Goal: Information Seeking & Learning: Find specific fact

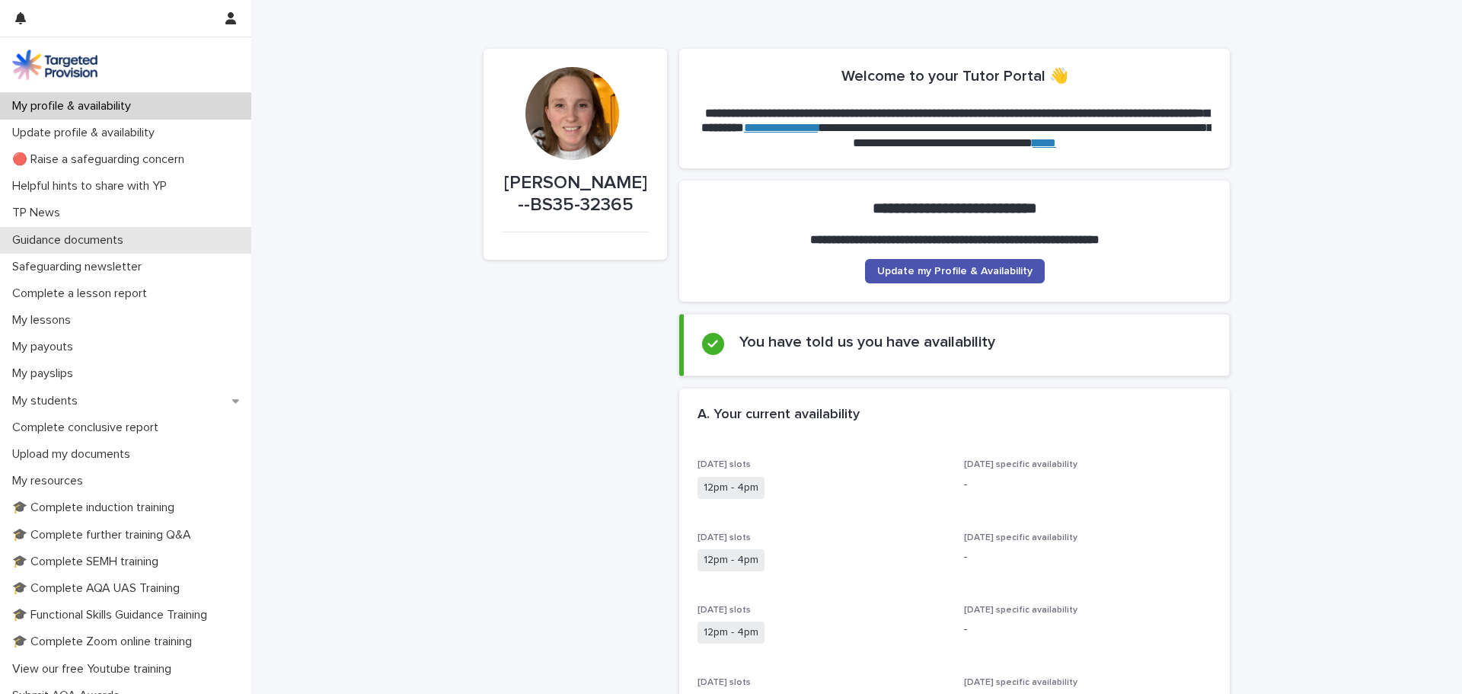
click at [133, 235] on p "Guidance documents" at bounding box center [70, 240] width 129 height 14
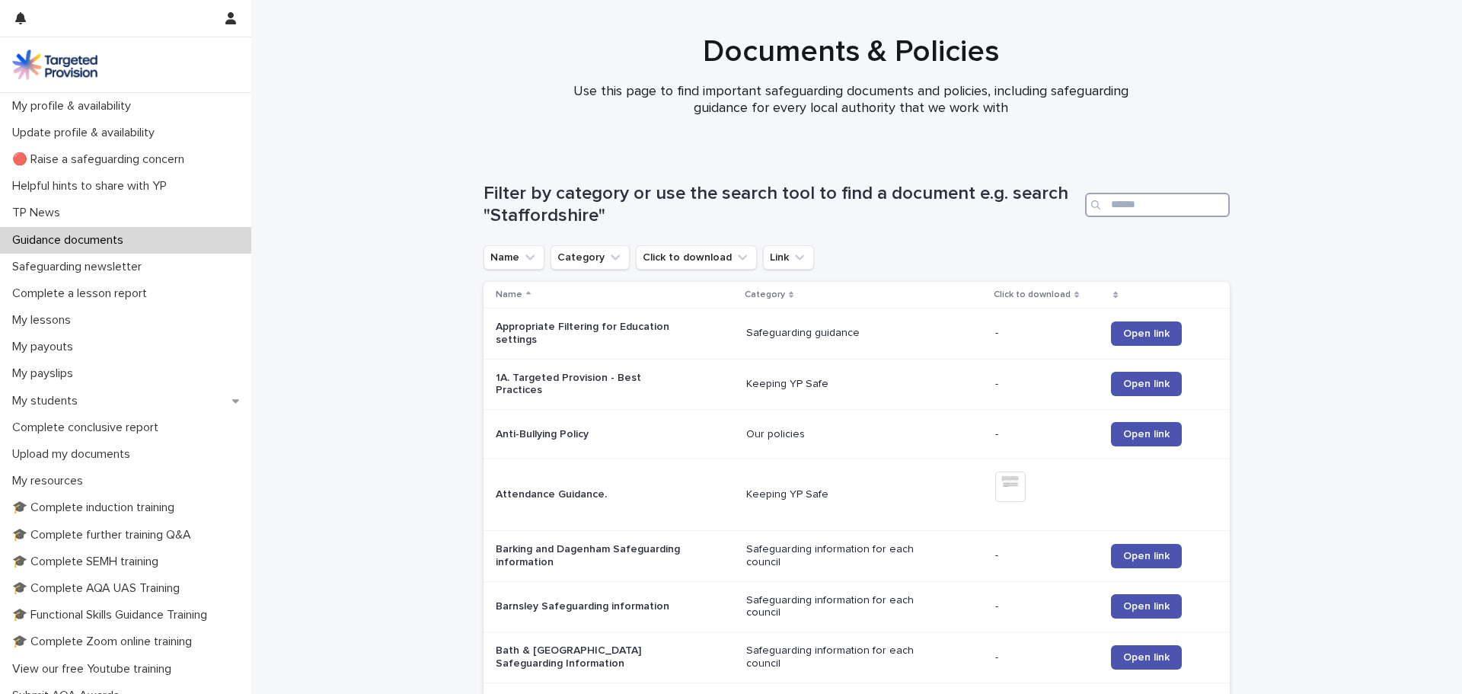
click at [1121, 201] on input "Search" at bounding box center [1157, 205] width 145 height 24
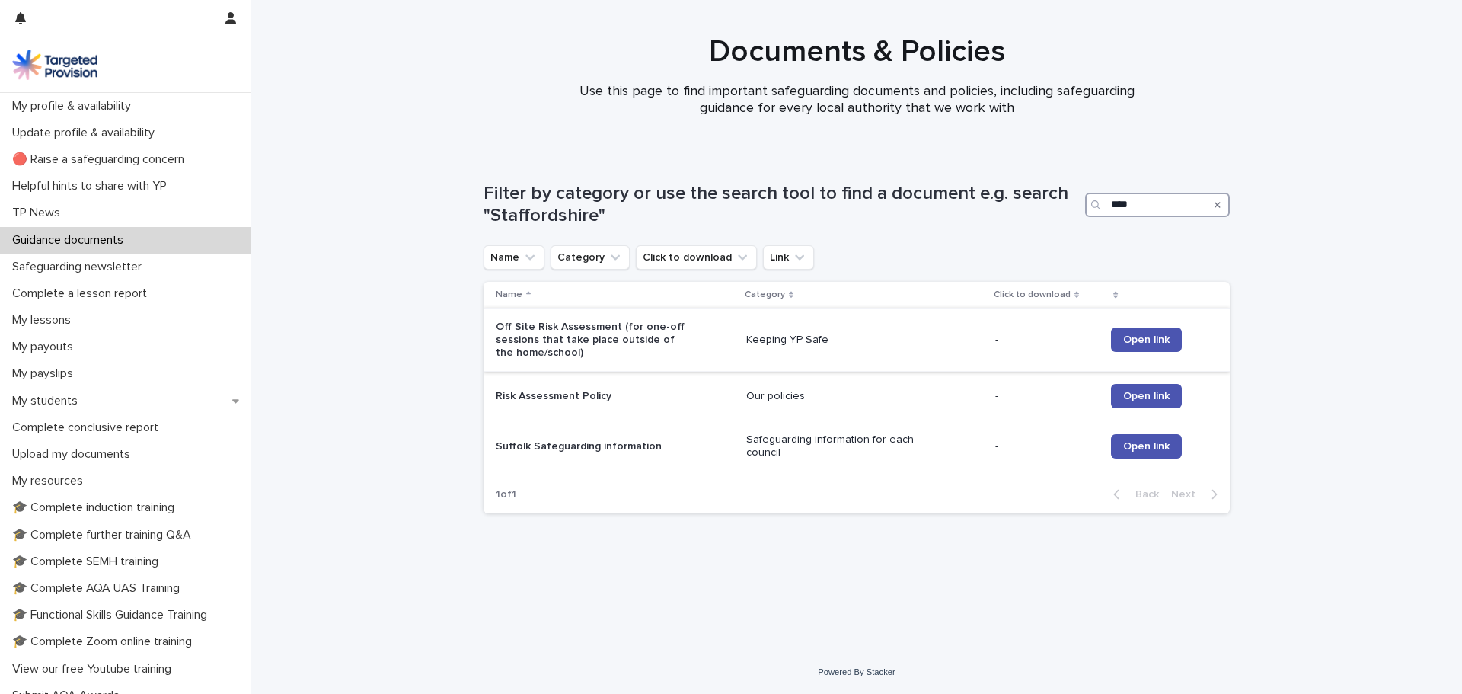
type input "****"
click at [541, 337] on p "Off Site Risk Assessment (for one-off sessions that take place outside of the h…" at bounding box center [591, 340] width 190 height 38
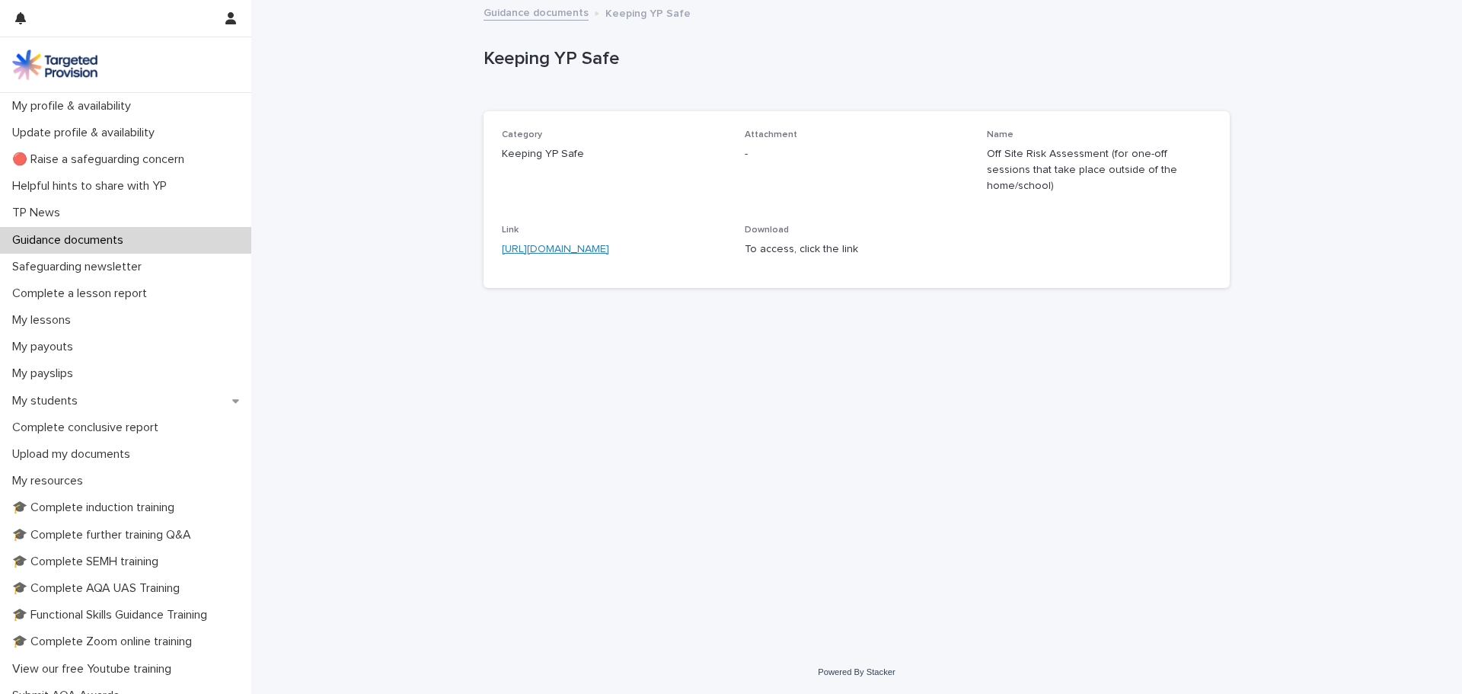
click at [571, 244] on link "[URL][DOMAIN_NAME]" at bounding box center [555, 249] width 107 height 11
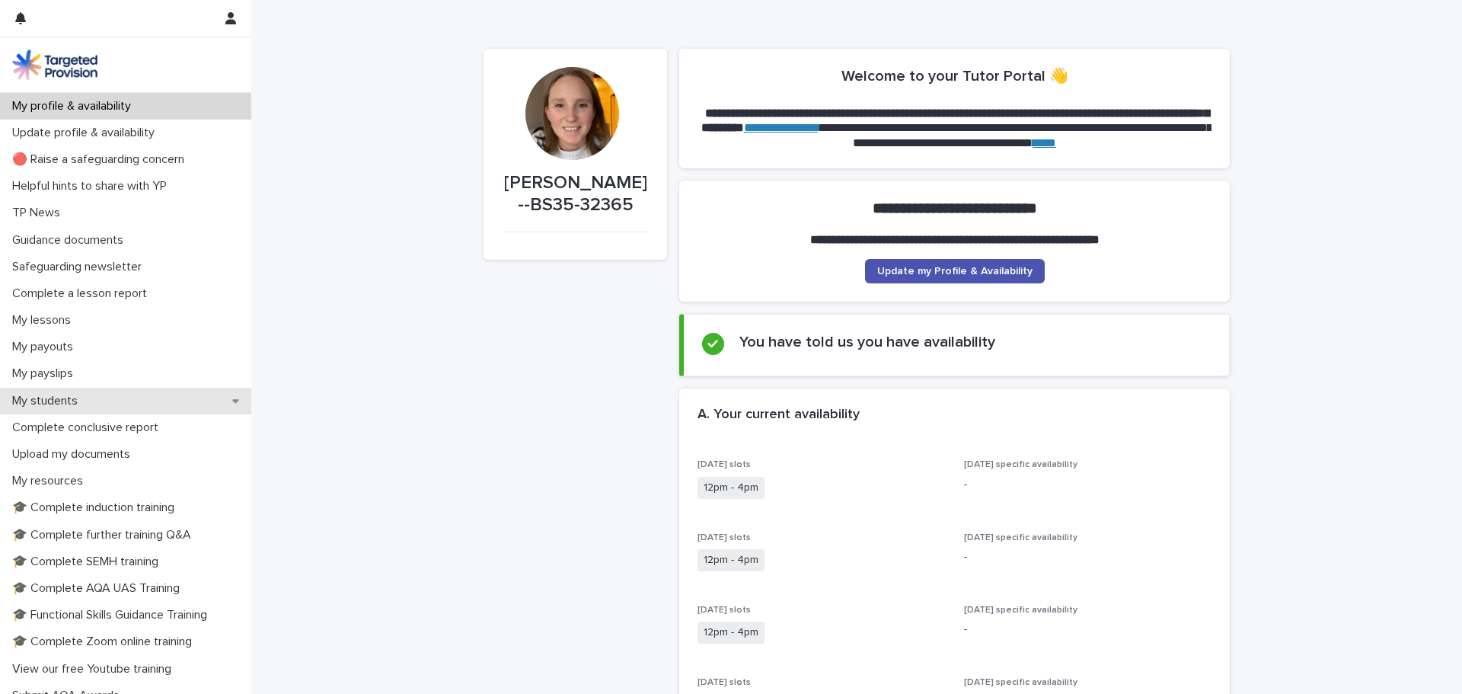
click at [80, 396] on p "My students" at bounding box center [48, 401] width 84 height 14
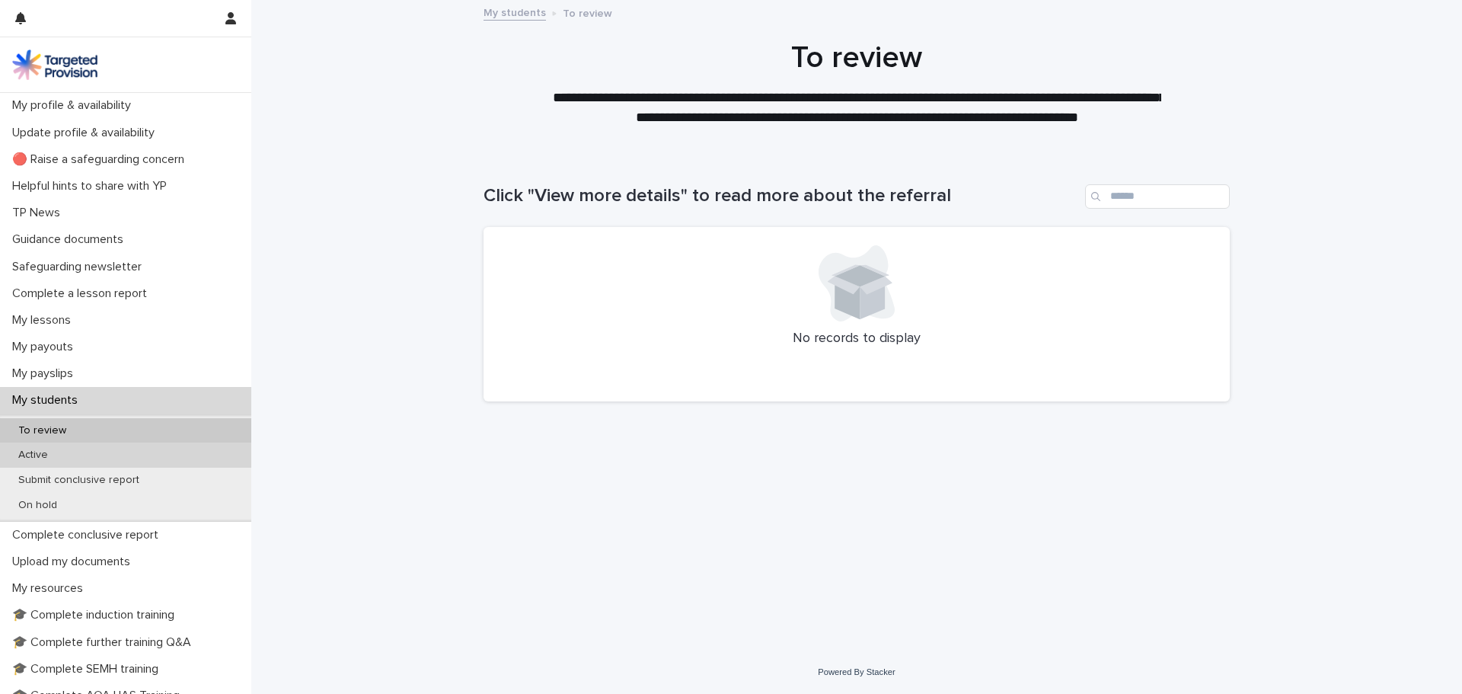
click at [35, 455] on p "Active" at bounding box center [33, 455] width 54 height 13
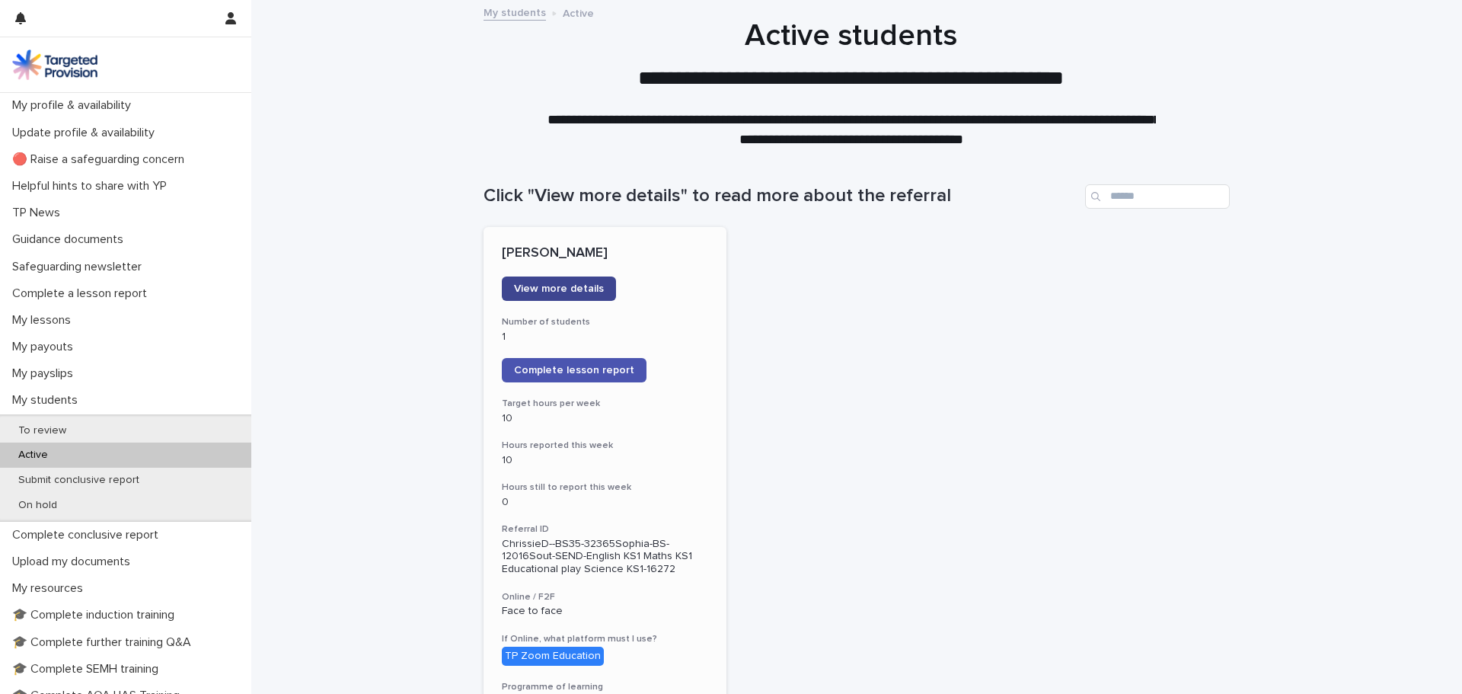
click at [578, 280] on link "View more details" at bounding box center [559, 288] width 114 height 24
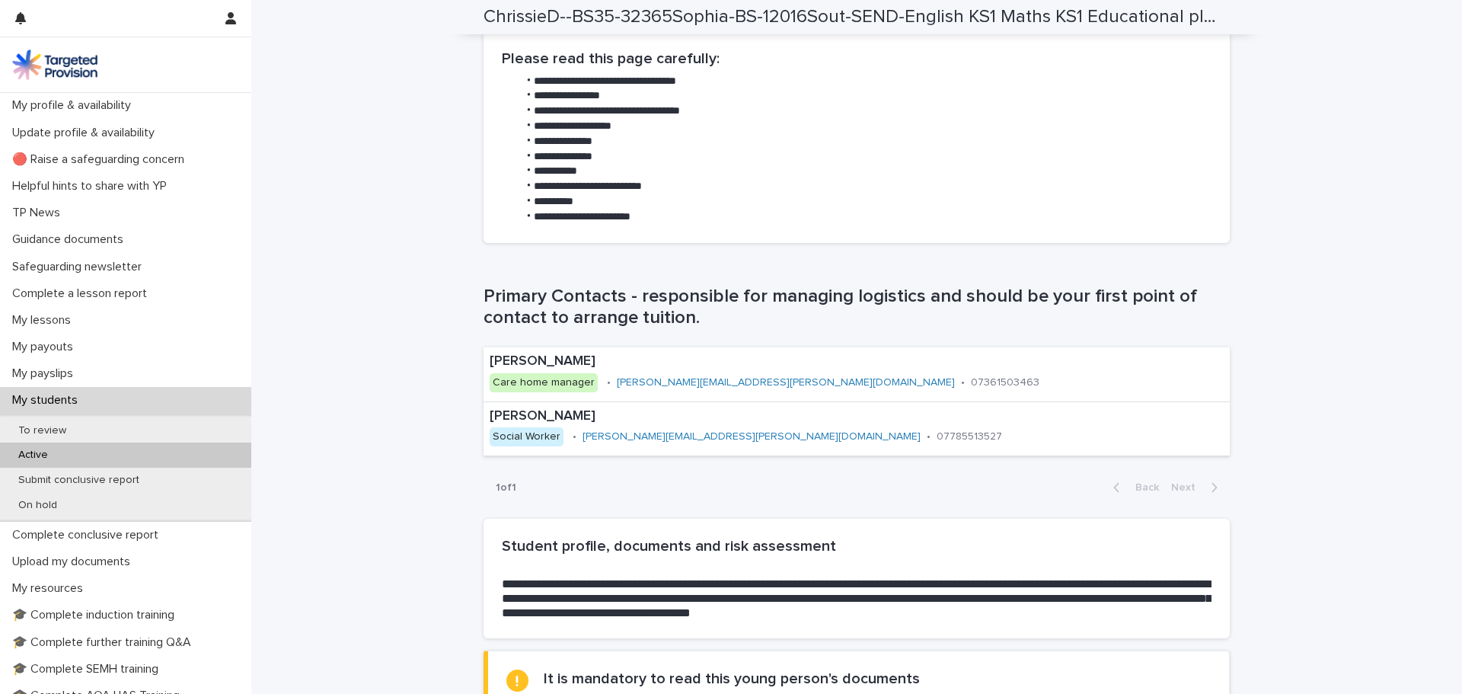
scroll to position [762, 0]
drag, startPoint x: 822, startPoint y: 376, endPoint x: 794, endPoint y: 508, distance: 134.6
click at [794, 508] on div "Loading... Saving… Primary Contacts - responsible for managing logistics and sh…" at bounding box center [857, 386] width 746 height 264
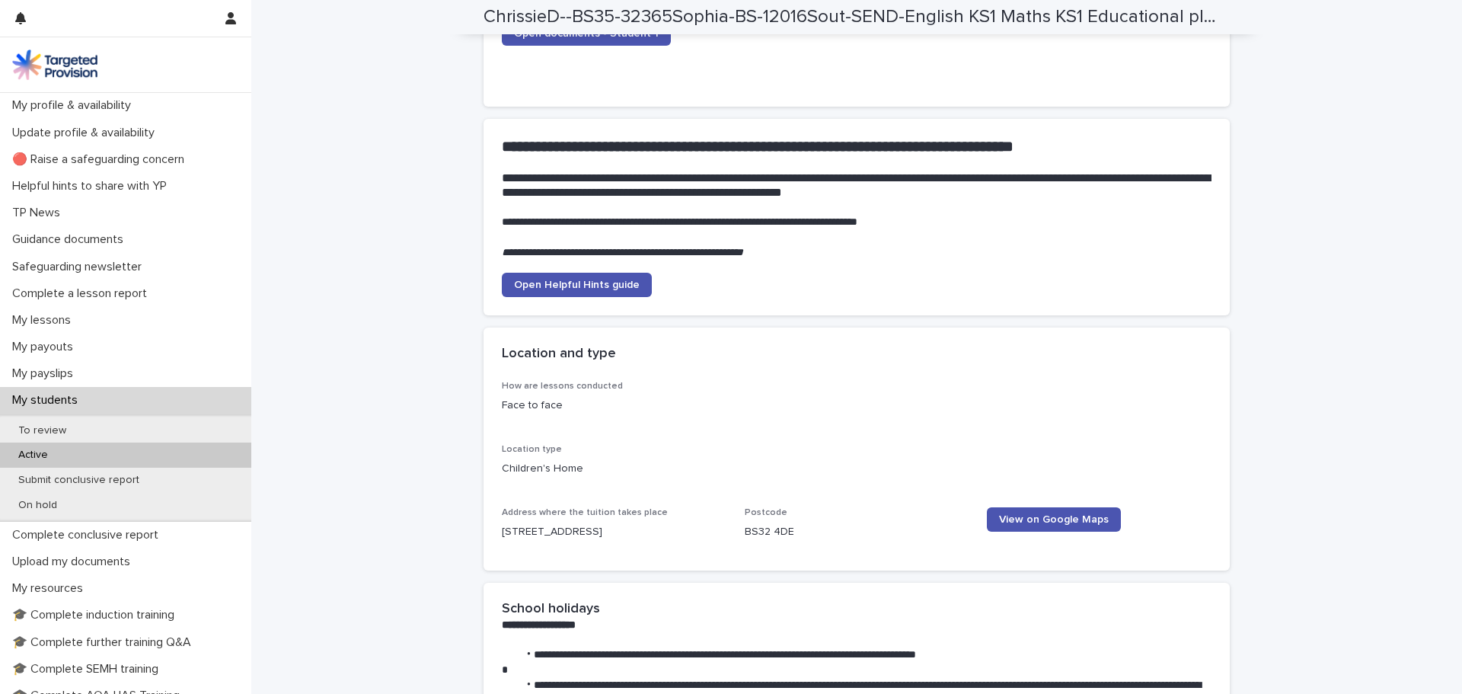
scroll to position [1904, 0]
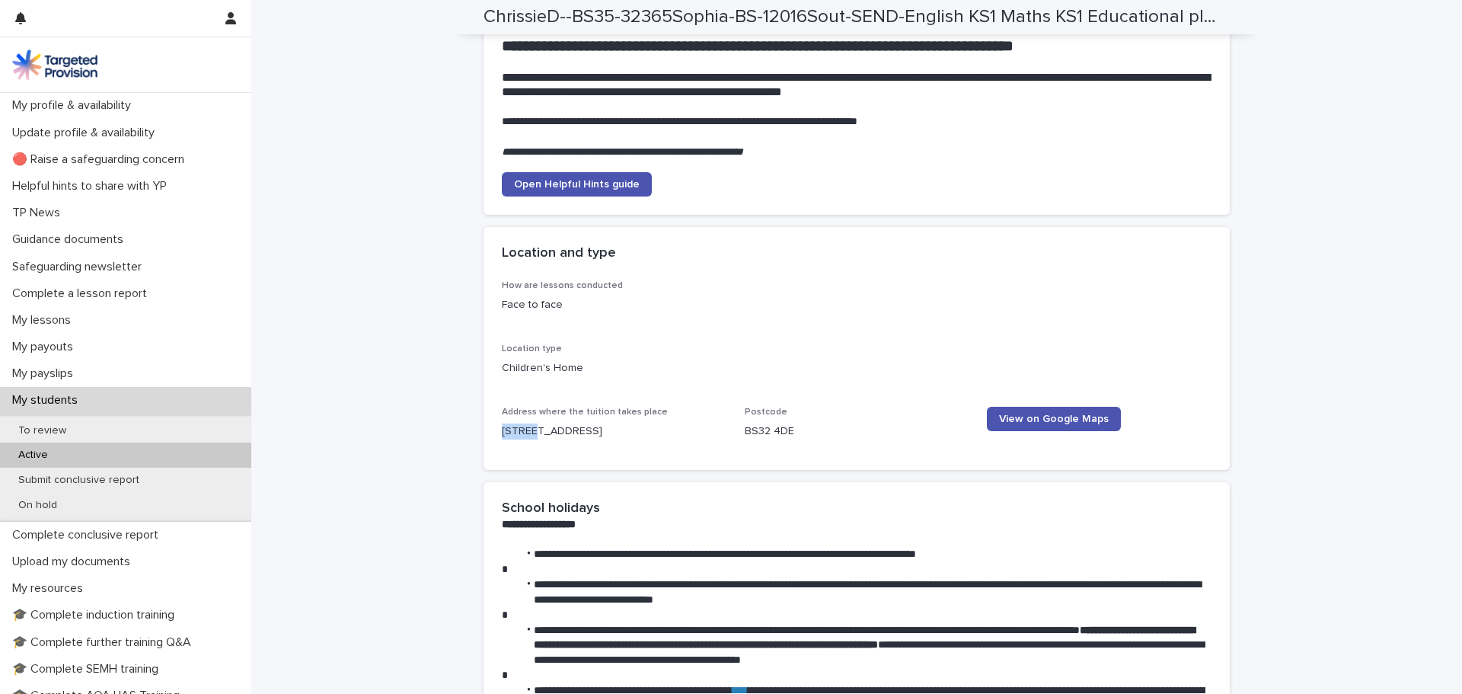
drag, startPoint x: 497, startPoint y: 432, endPoint x: 529, endPoint y: 432, distance: 31.2
click at [529, 432] on p "Ty Ddol, Overleaze, Badger Lane Almondsbury, Bristol, South Gloucestershire BS3…" at bounding box center [614, 431] width 225 height 16
click at [524, 432] on p "Ty Ddol, Overleaze, Badger Lane Almondsbury, Bristol, South Gloucestershire BS3…" at bounding box center [614, 431] width 225 height 16
drag, startPoint x: 497, startPoint y: 431, endPoint x: 532, endPoint y: 431, distance: 35.0
click at [532, 431] on p "Ty Ddol, Overleaze, Badger Lane Almondsbury, Bristol, South Gloucestershire BS3…" at bounding box center [614, 431] width 225 height 16
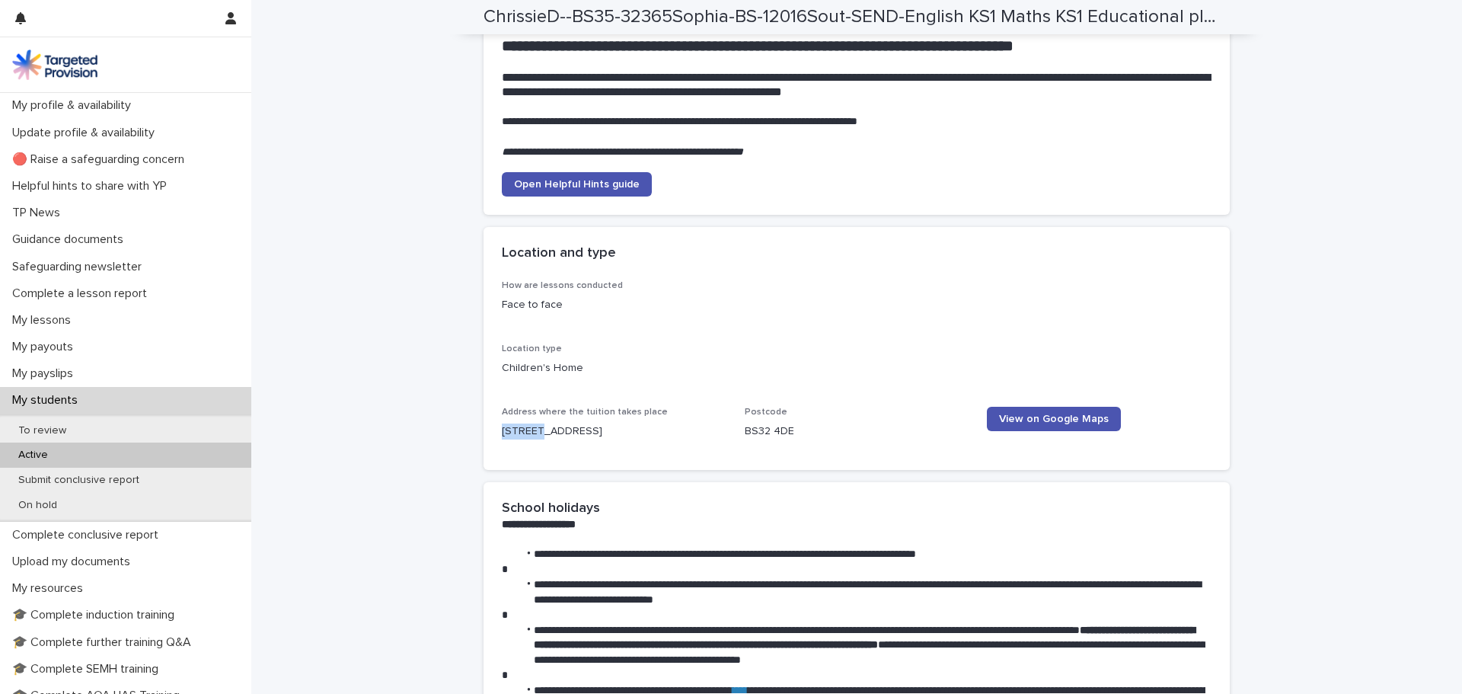
copy p "Ty Ddol"
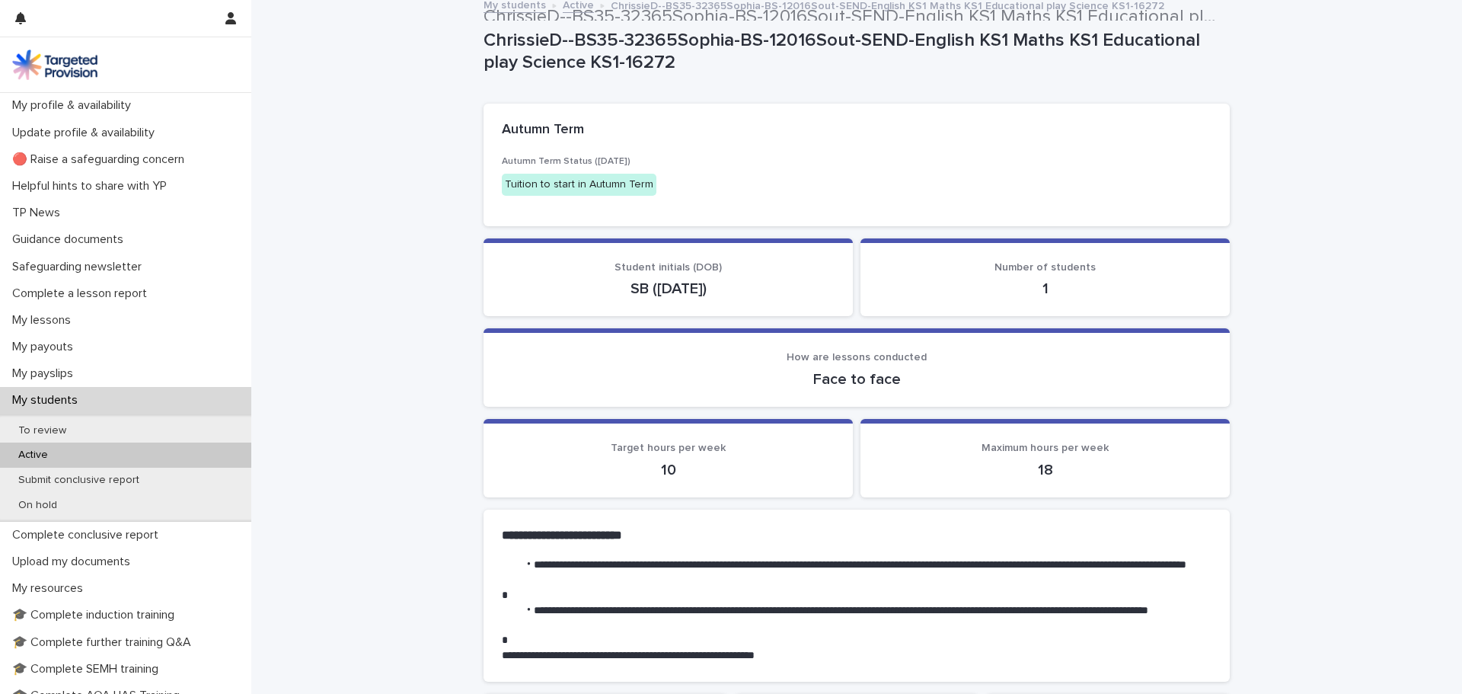
scroll to position [0, 0]
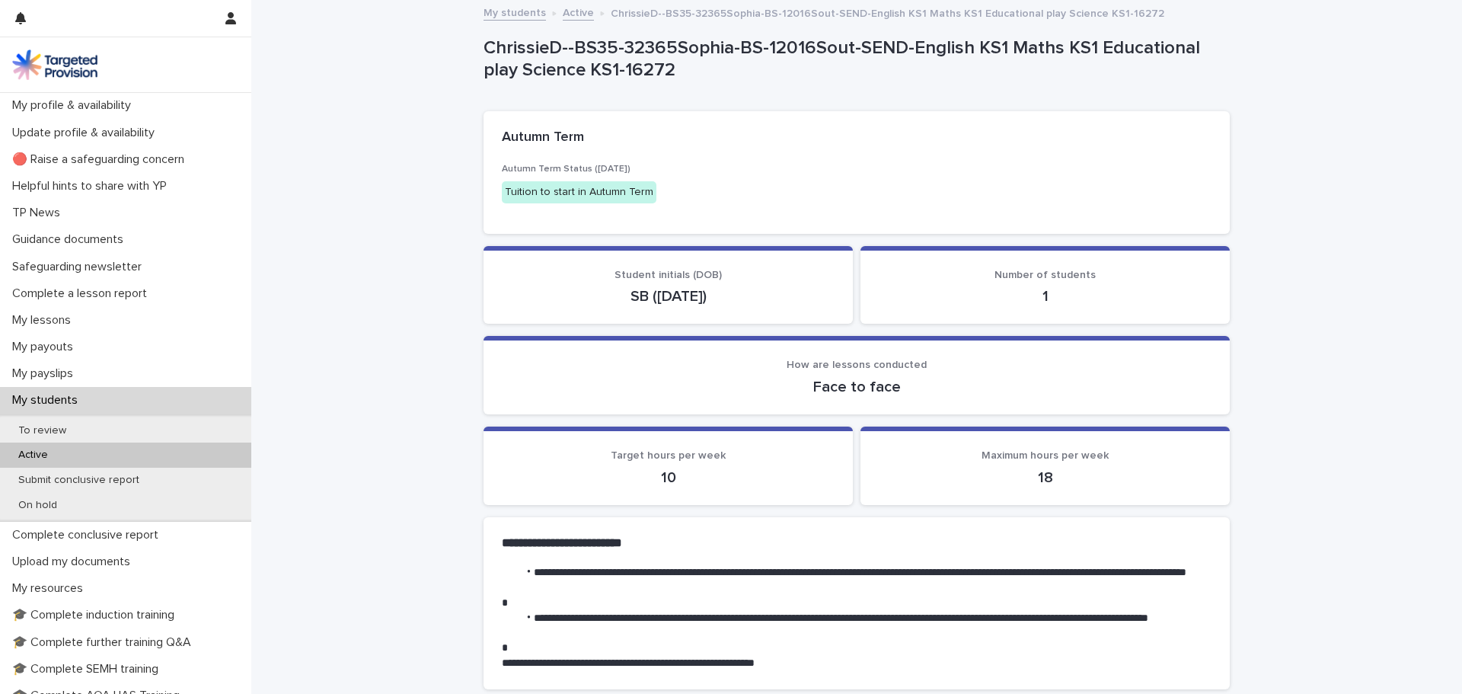
click at [563, 15] on link "Active" at bounding box center [578, 12] width 31 height 18
